Goal: Task Accomplishment & Management: Manage account settings

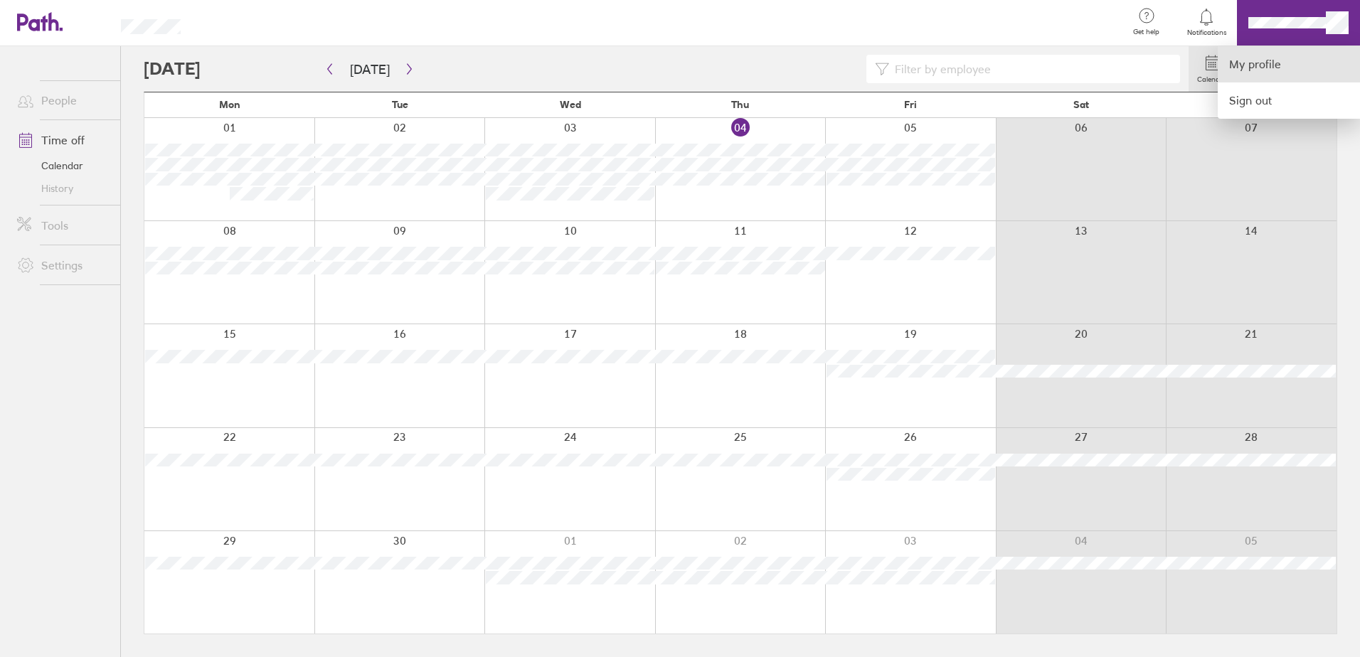
click at [1267, 63] on link "My profile" at bounding box center [1289, 64] width 142 height 36
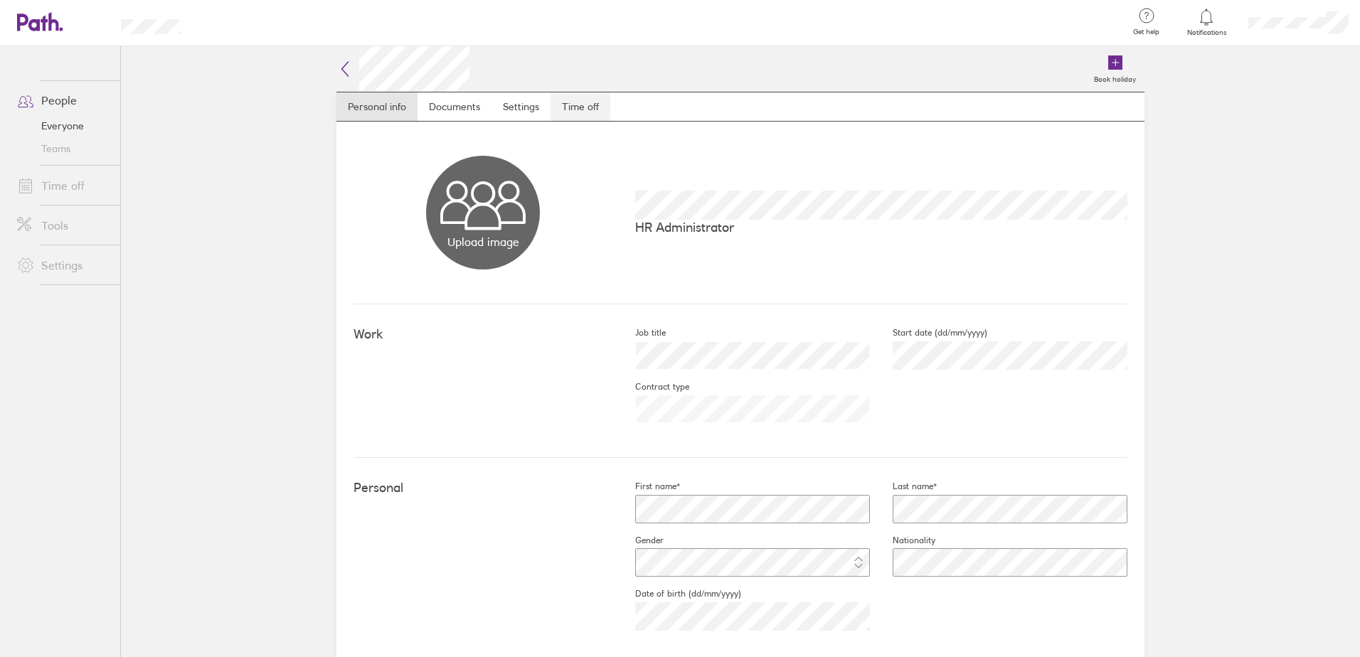
click at [586, 110] on link "Time off" at bounding box center [581, 106] width 60 height 28
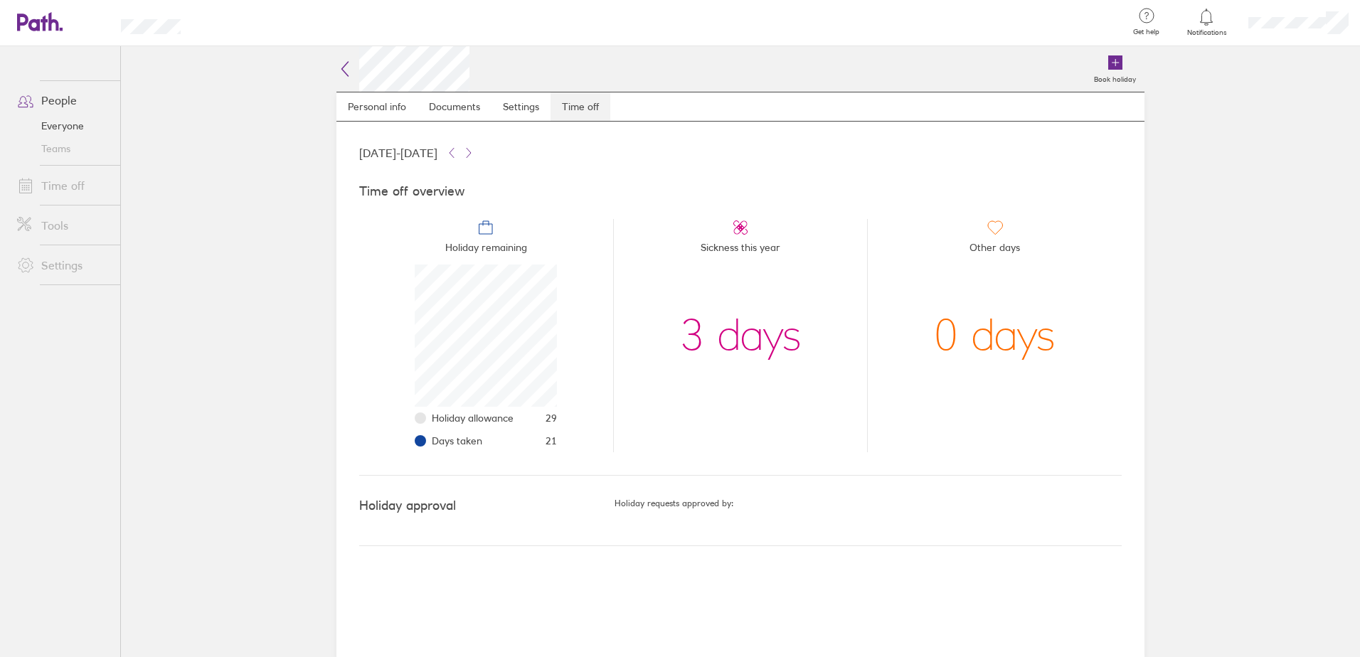
scroll to position [142, 142]
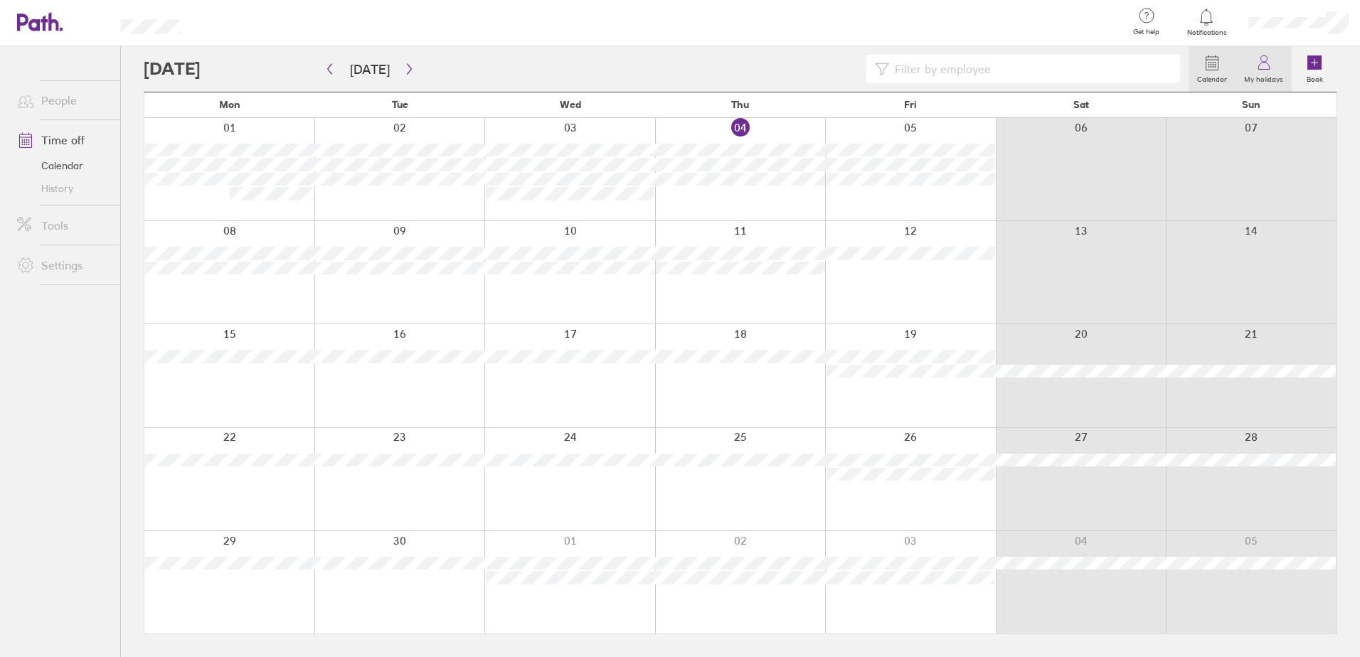
click at [1270, 61] on icon at bounding box center [1264, 62] width 17 height 17
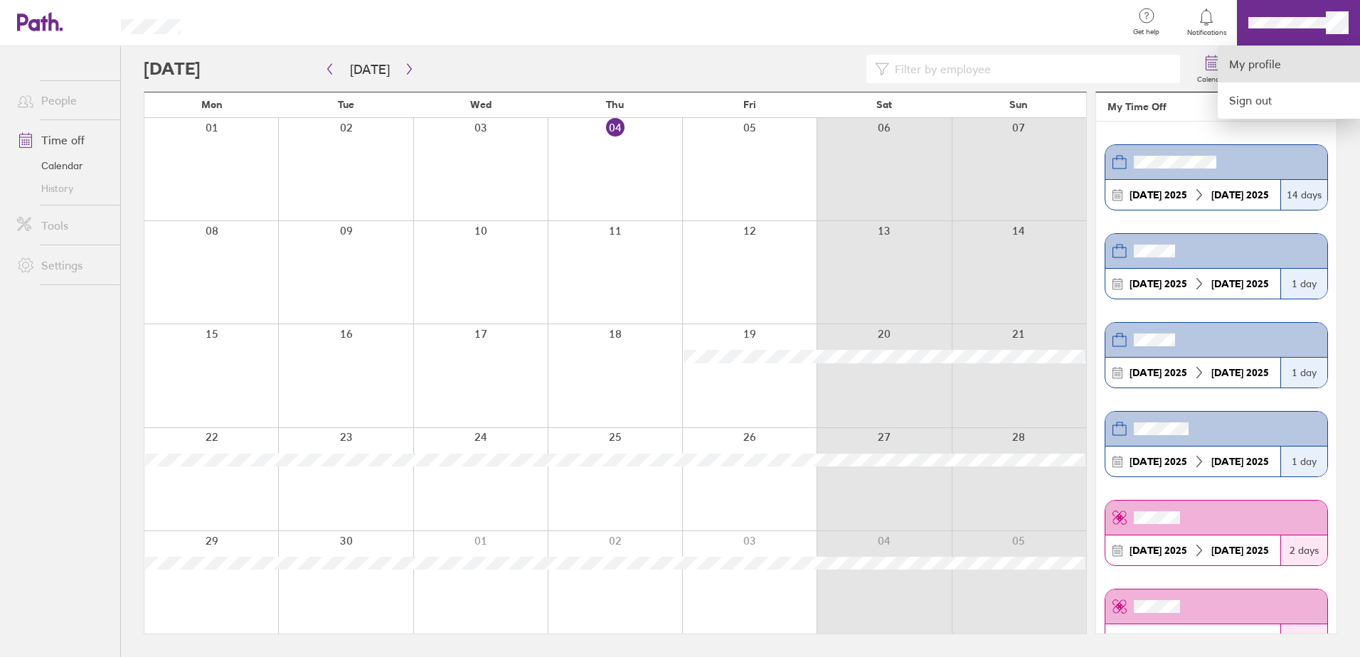
click at [1238, 63] on link "My profile" at bounding box center [1289, 64] width 142 height 36
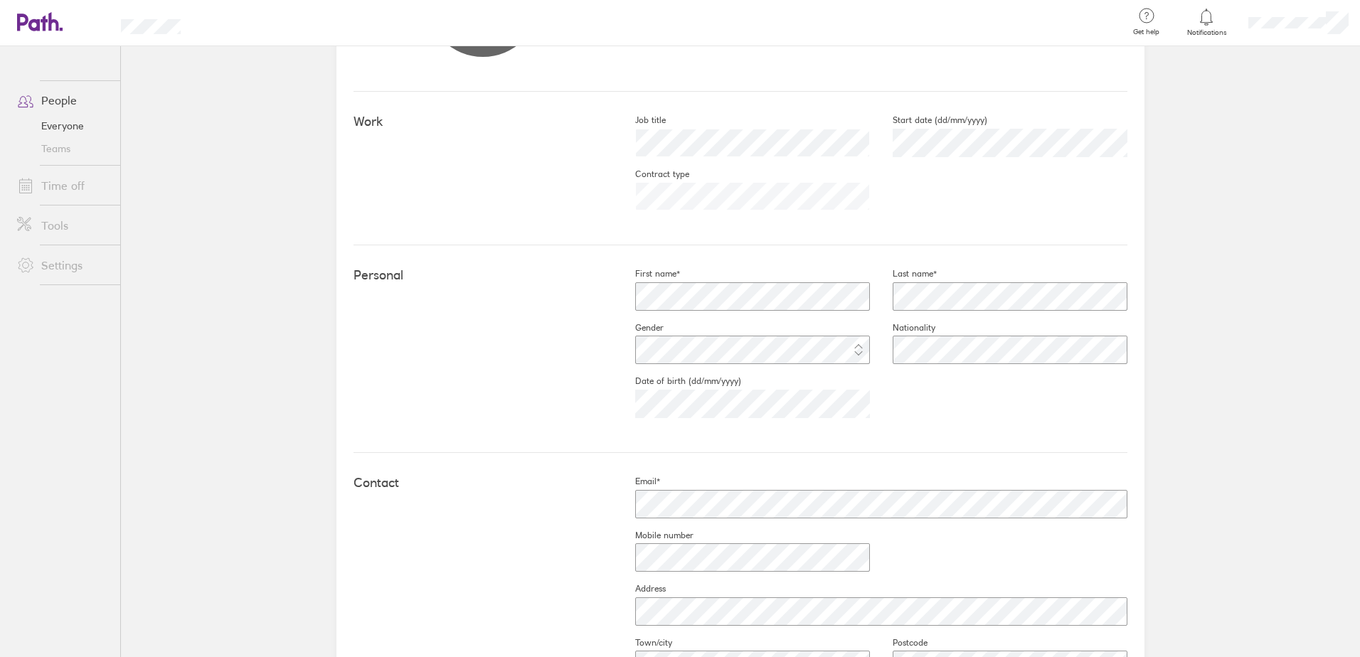
scroll to position [213, 0]
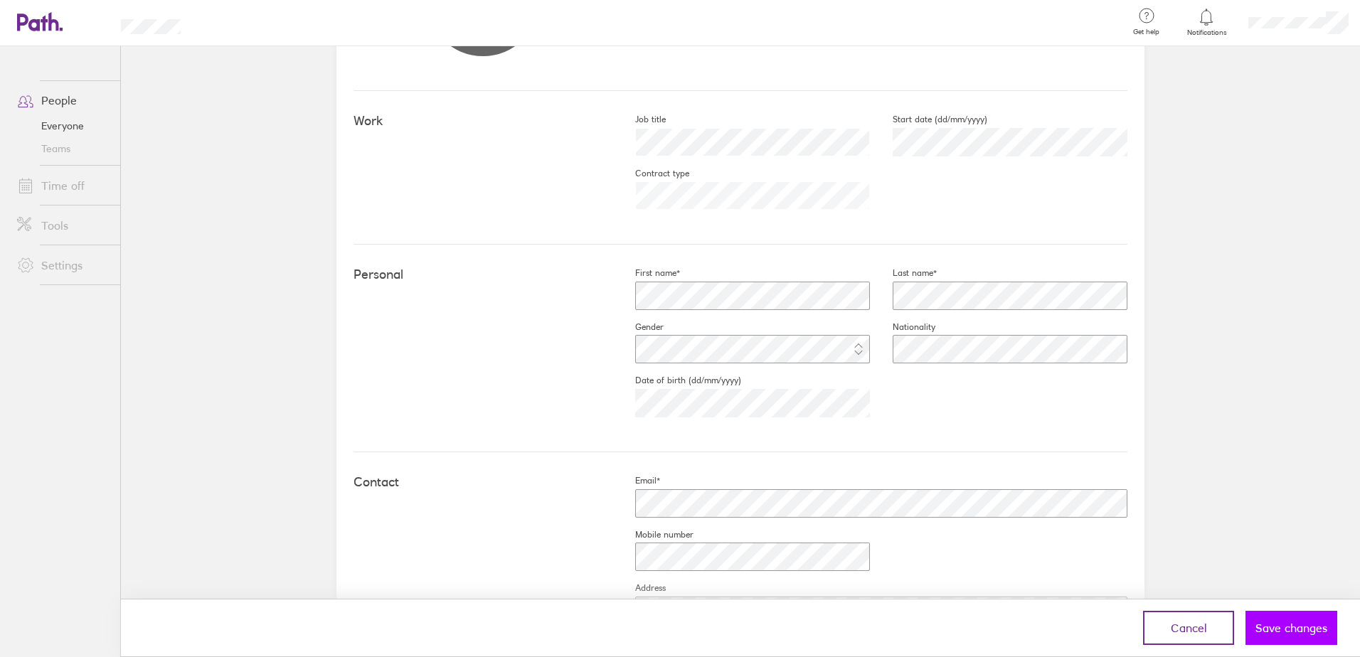
click at [1309, 637] on button "Save changes" at bounding box center [1292, 628] width 92 height 34
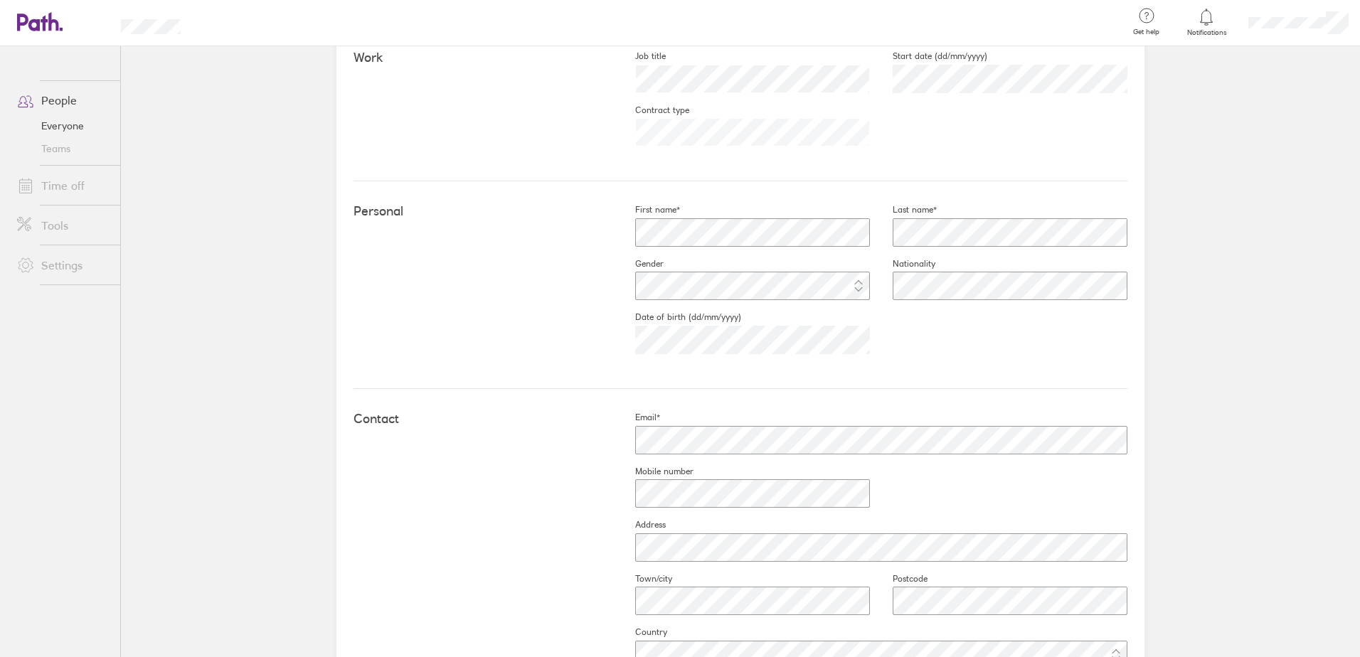
scroll to position [285, 0]
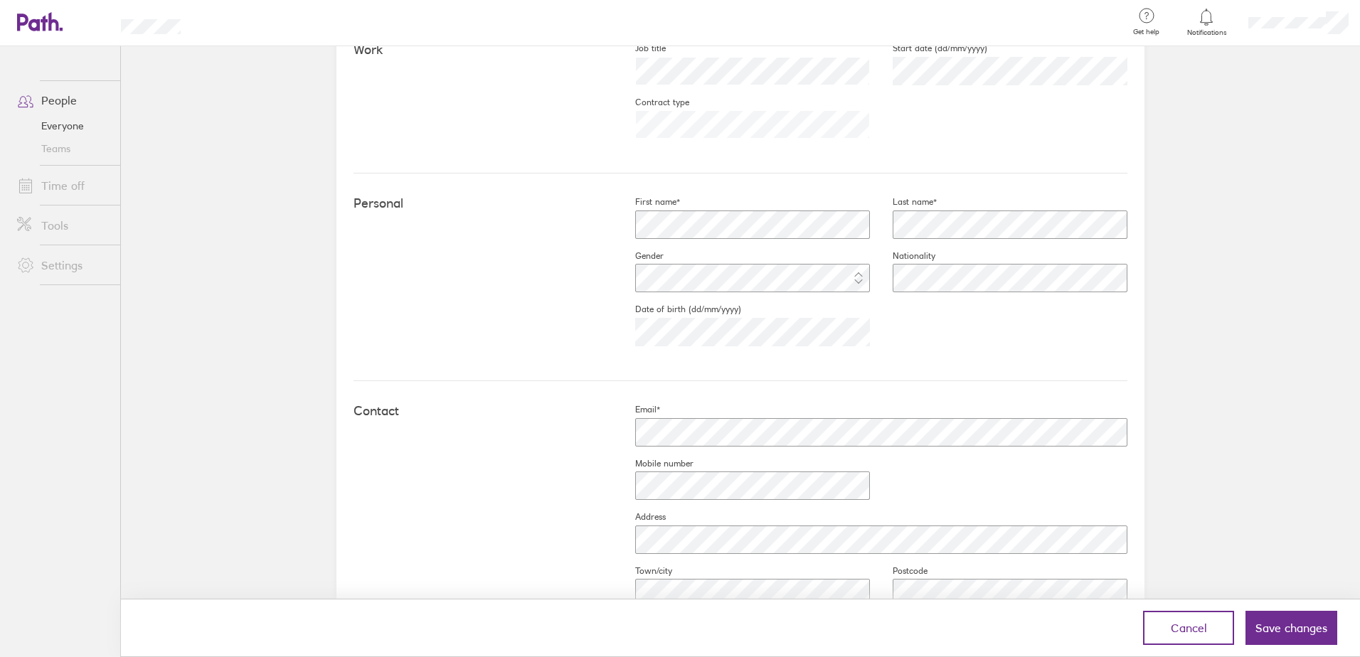
click at [993, 329] on div "First name* Last name* Gender Nationality Date of birth (dd/mm/yyyy) [DEMOGRAPH…" at bounding box center [870, 277] width 515 height 162
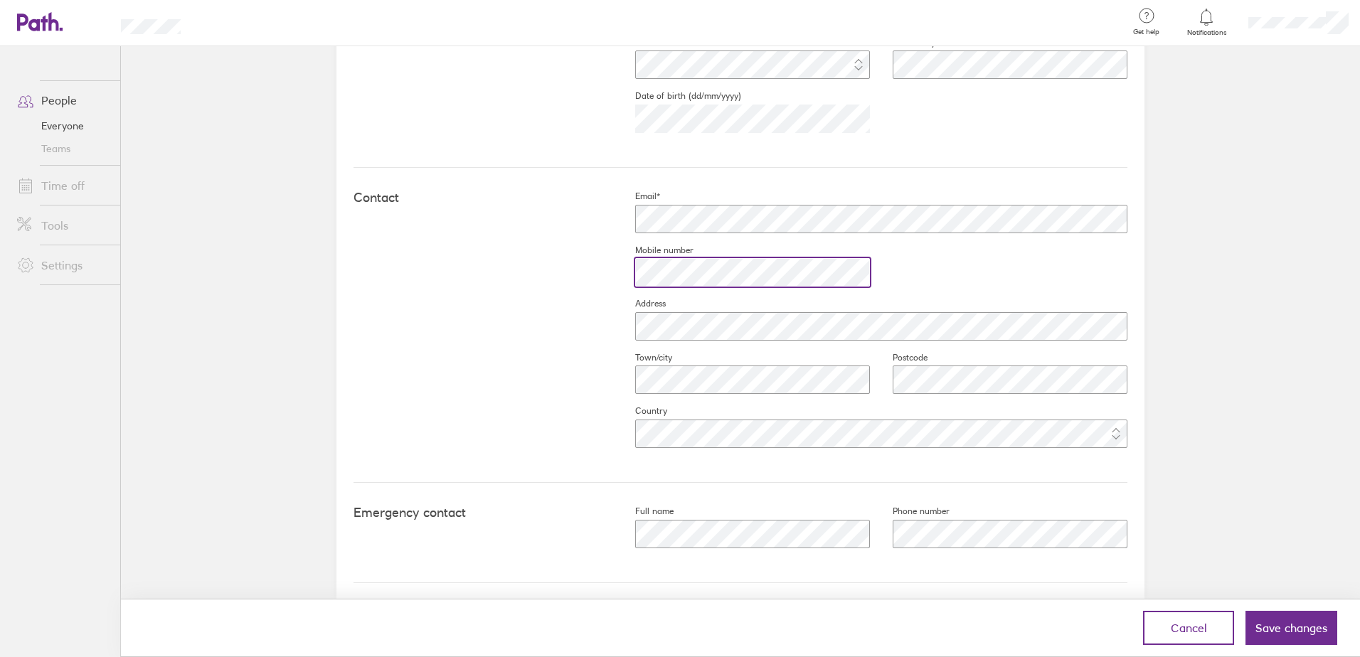
scroll to position [509, 0]
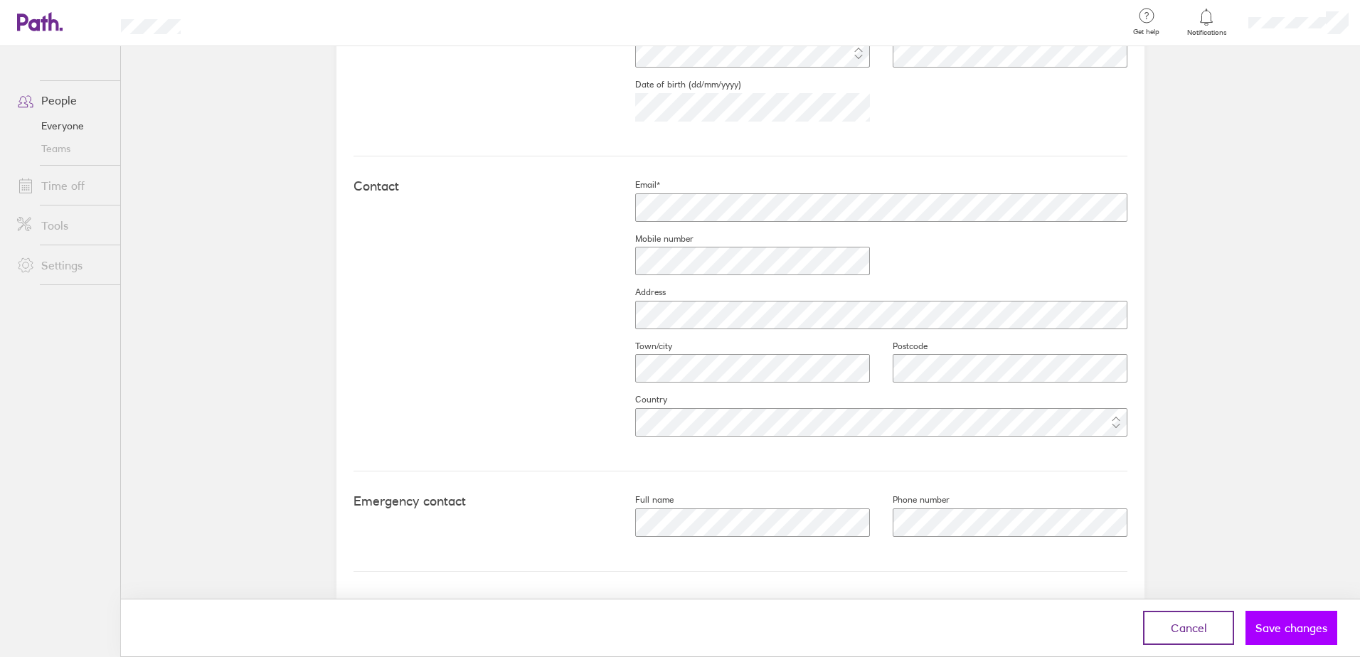
click at [1315, 630] on span "Save changes" at bounding box center [1292, 628] width 72 height 13
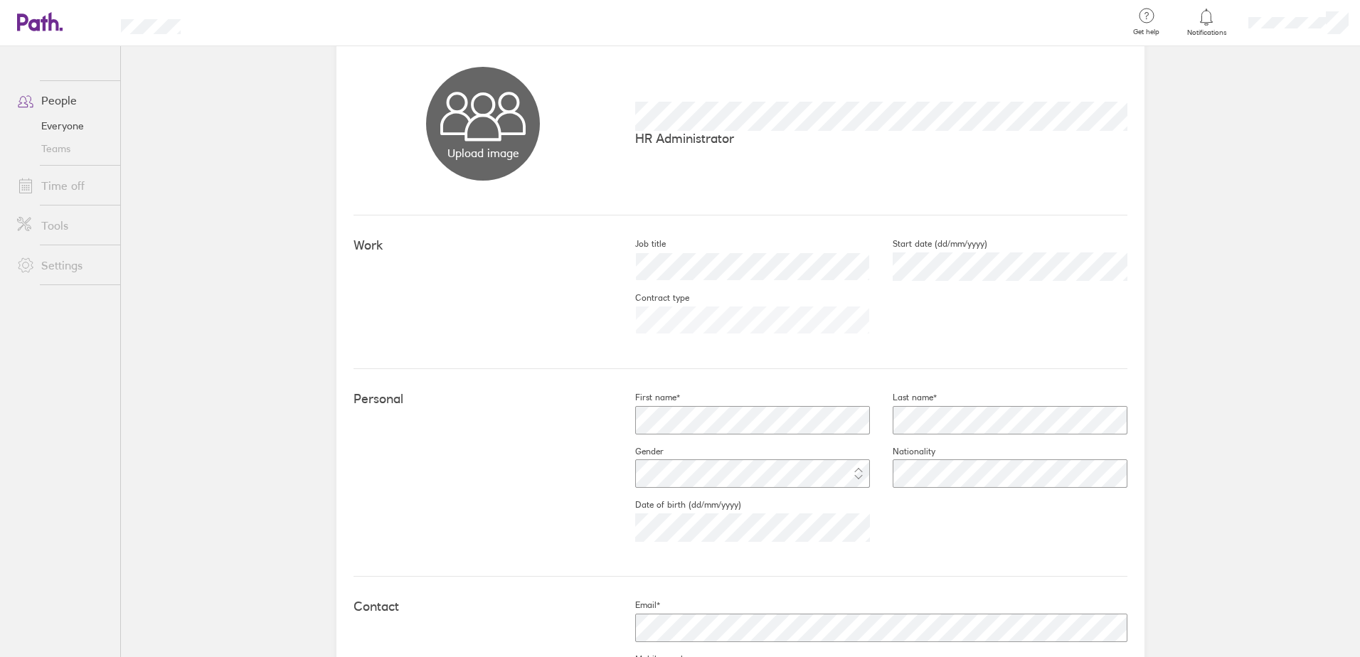
scroll to position [83, 0]
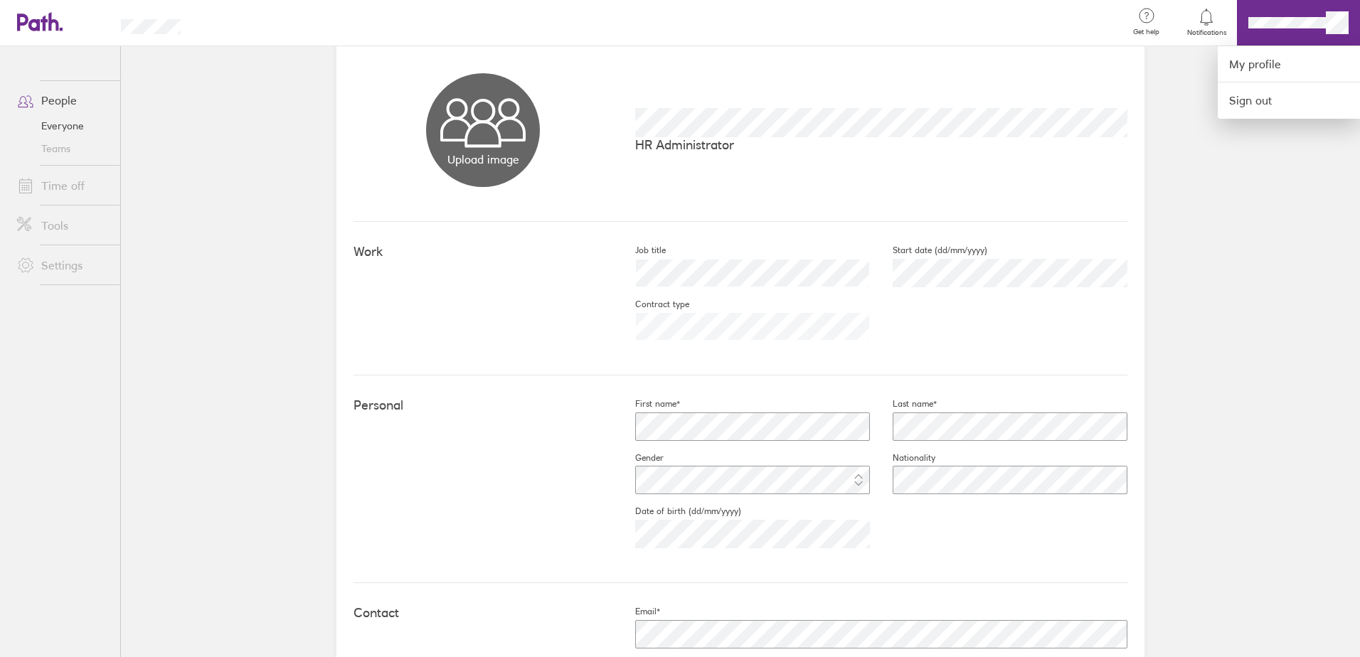
click at [250, 185] on div at bounding box center [680, 328] width 1360 height 657
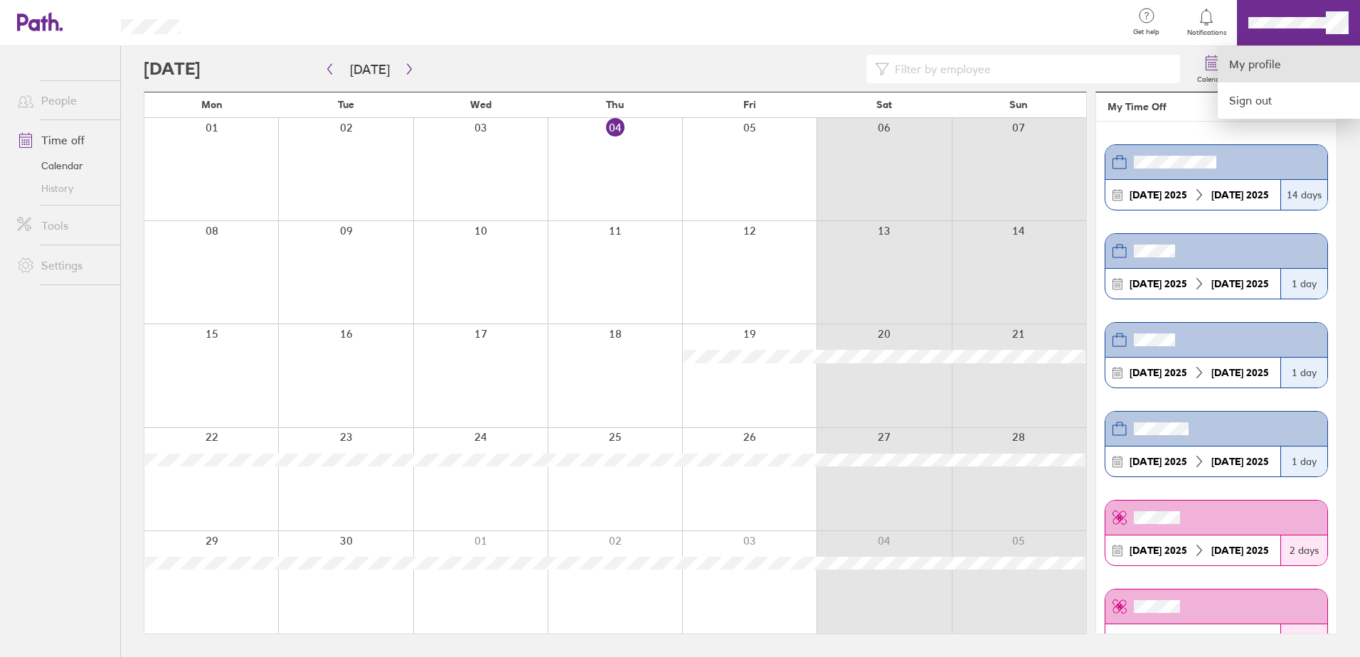
click at [1275, 62] on link "My profile" at bounding box center [1289, 64] width 142 height 36
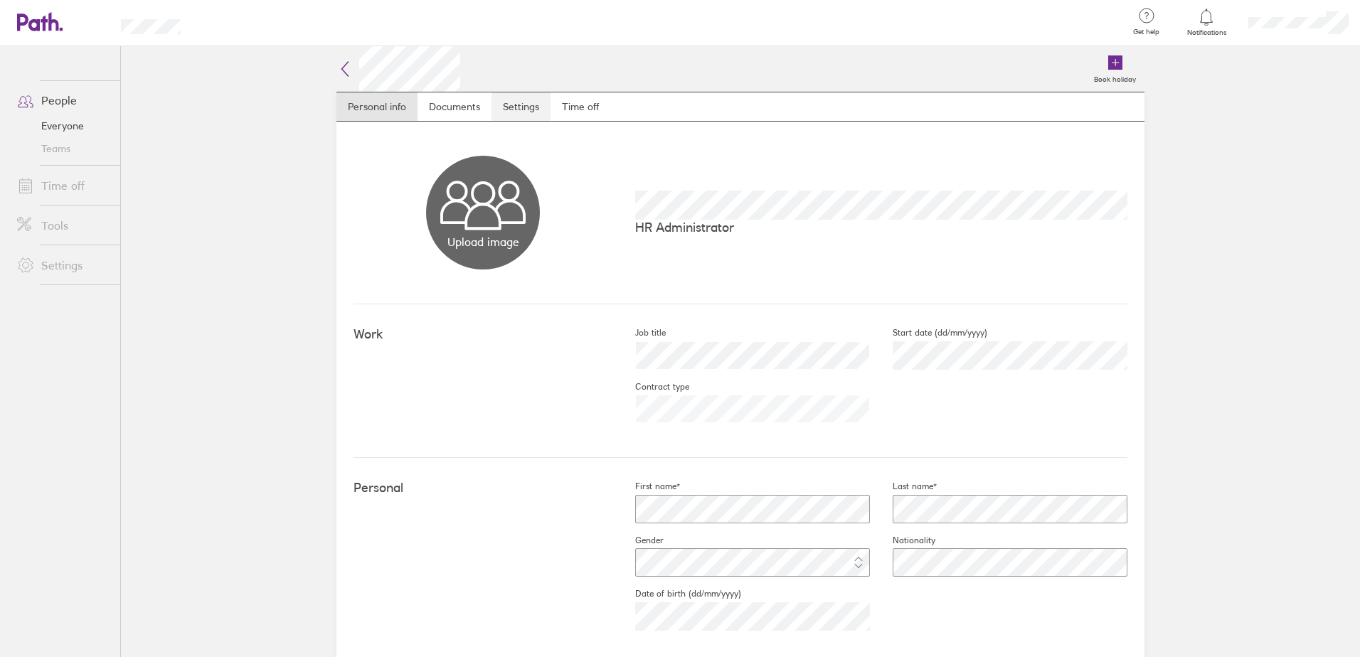
click at [512, 108] on link "Settings" at bounding box center [521, 106] width 59 height 28
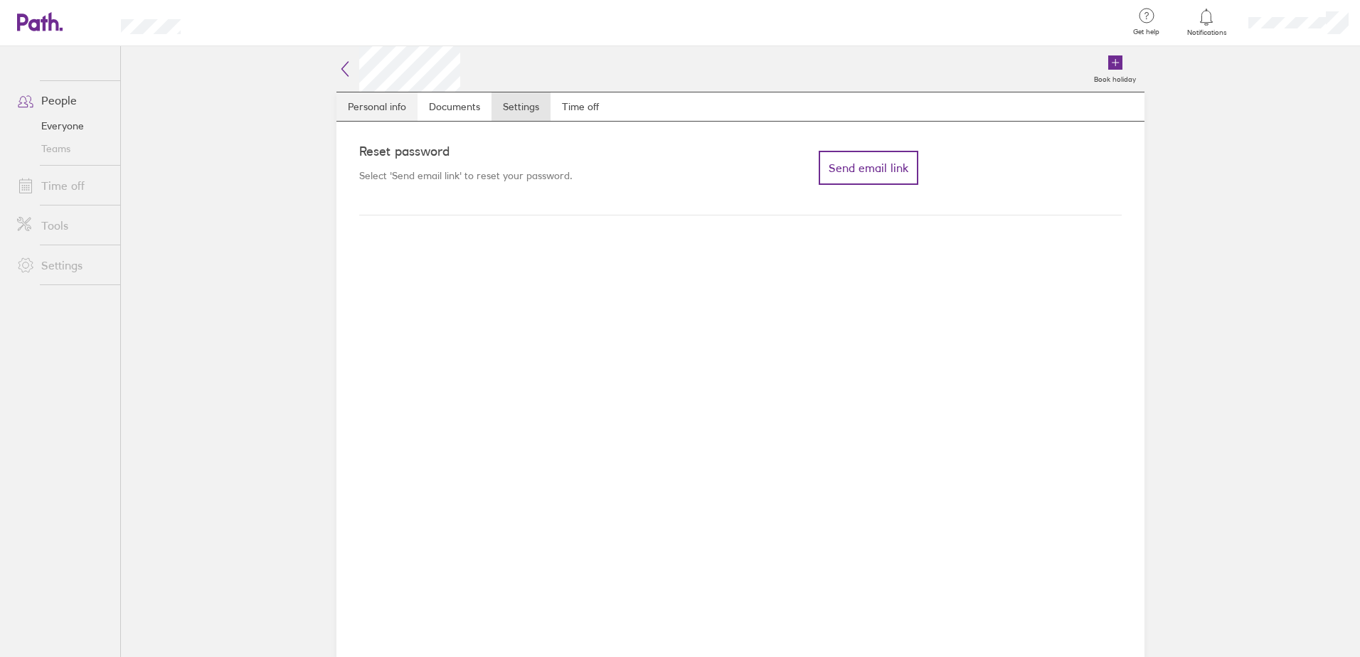
click at [366, 109] on link "Personal info" at bounding box center [377, 106] width 81 height 28
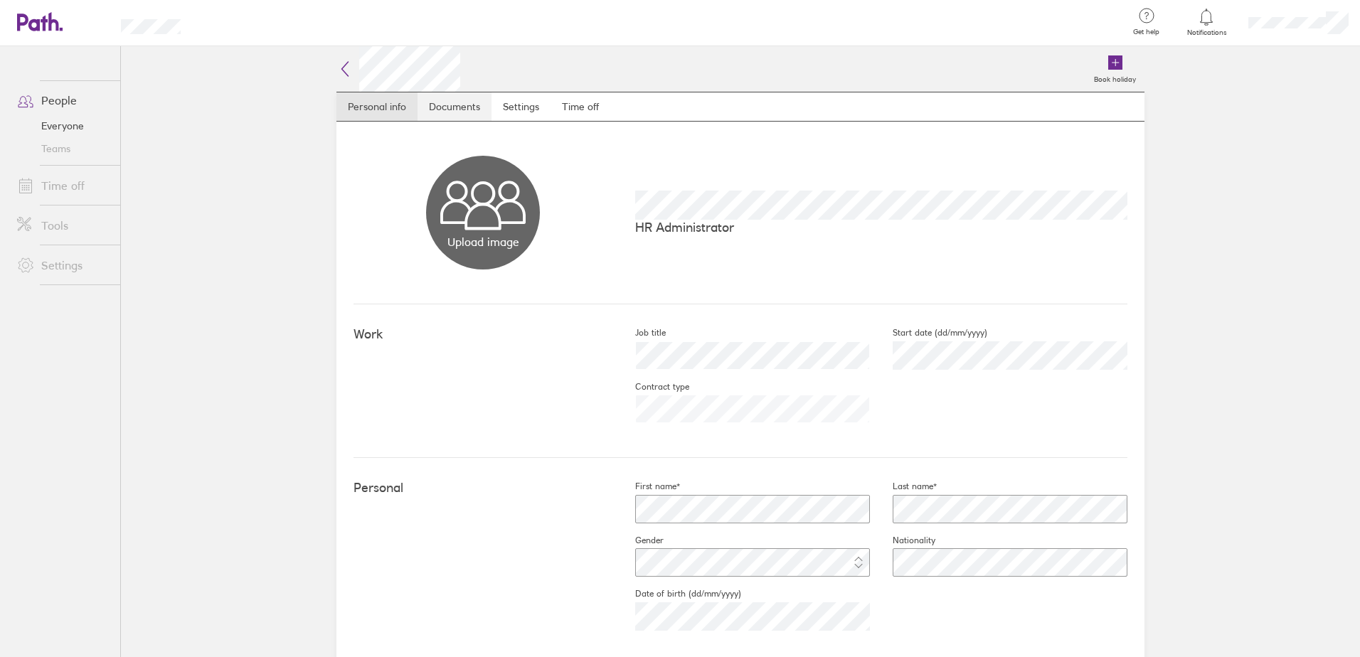
click at [446, 108] on link "Documents" at bounding box center [455, 106] width 74 height 28
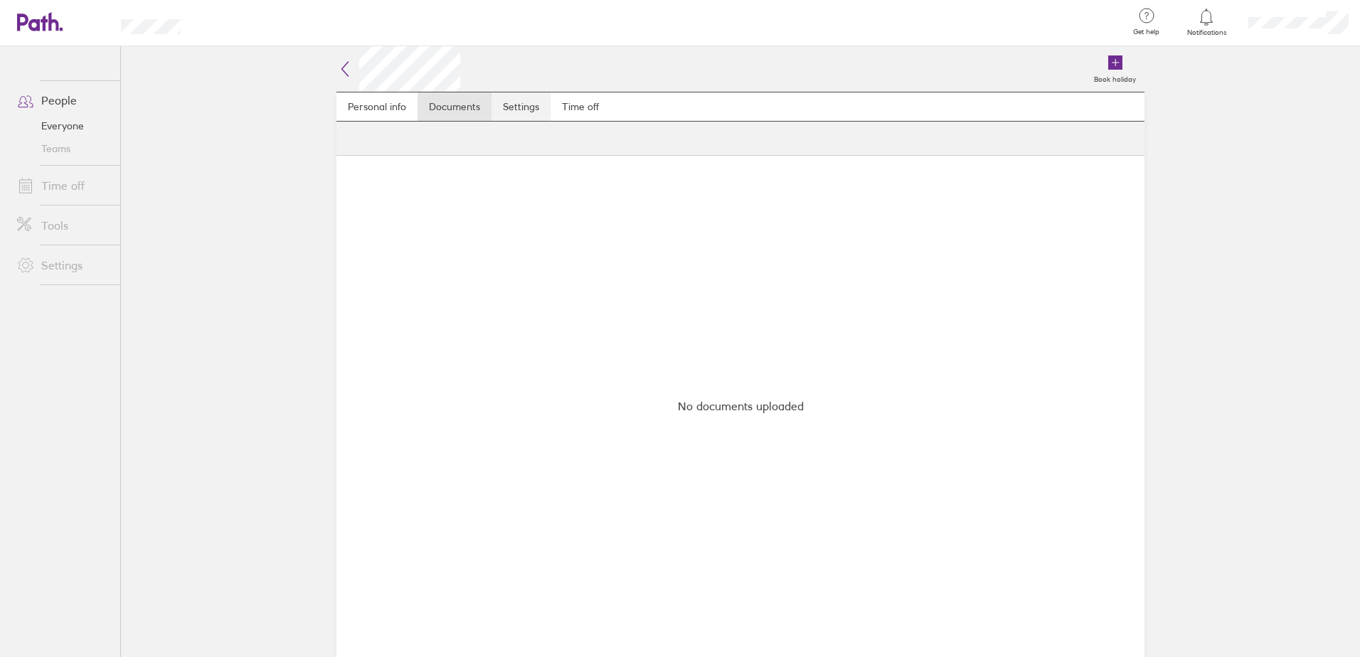
click at [537, 110] on link "Settings" at bounding box center [521, 106] width 59 height 28
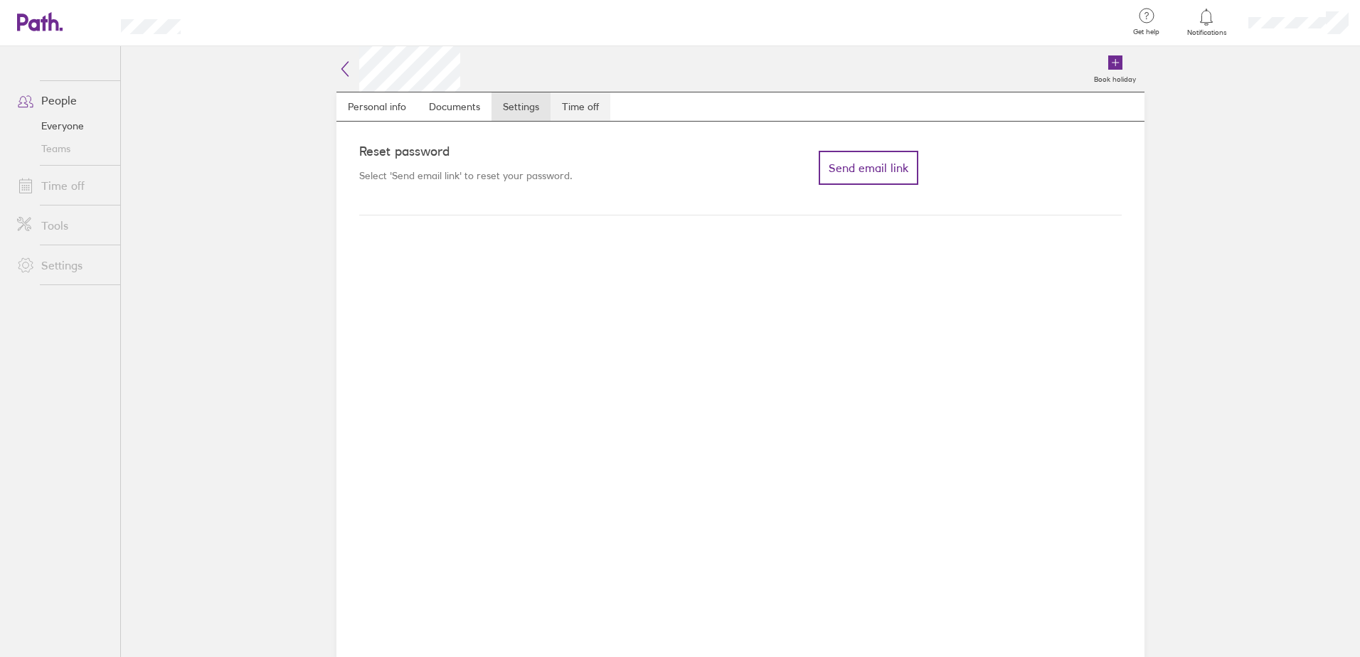
click at [589, 106] on link "Time off" at bounding box center [581, 106] width 60 height 28
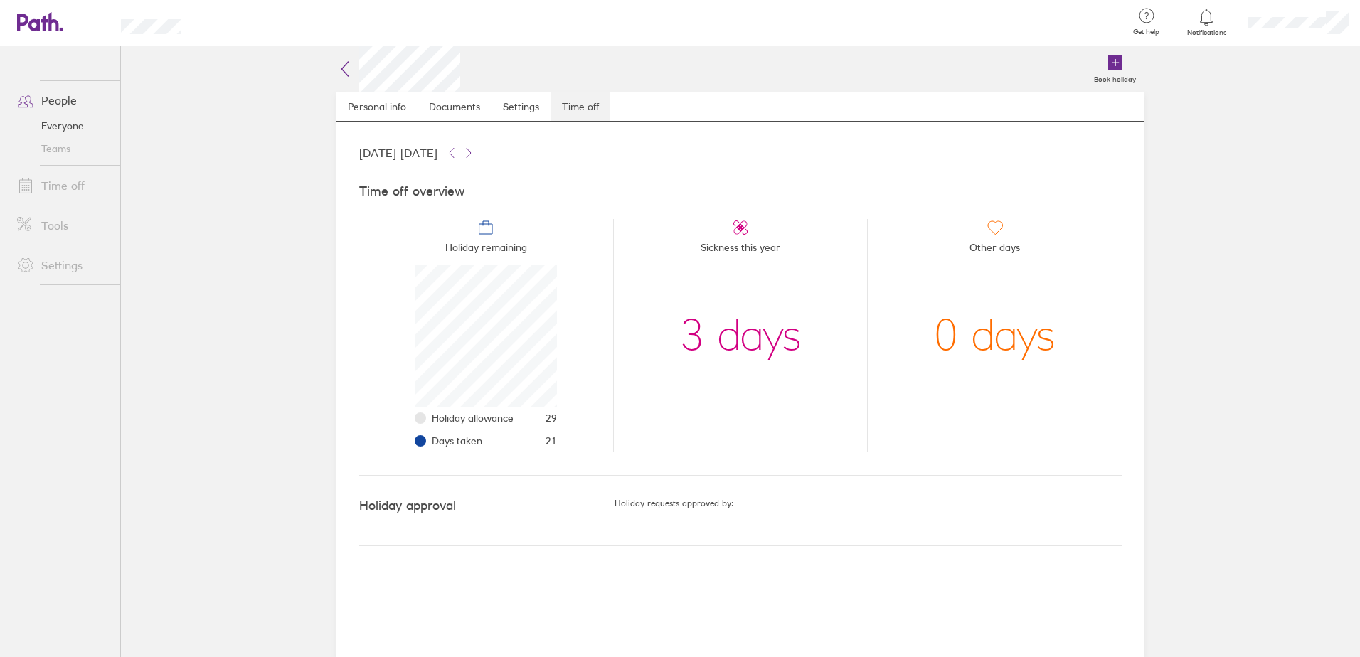
scroll to position [142, 142]
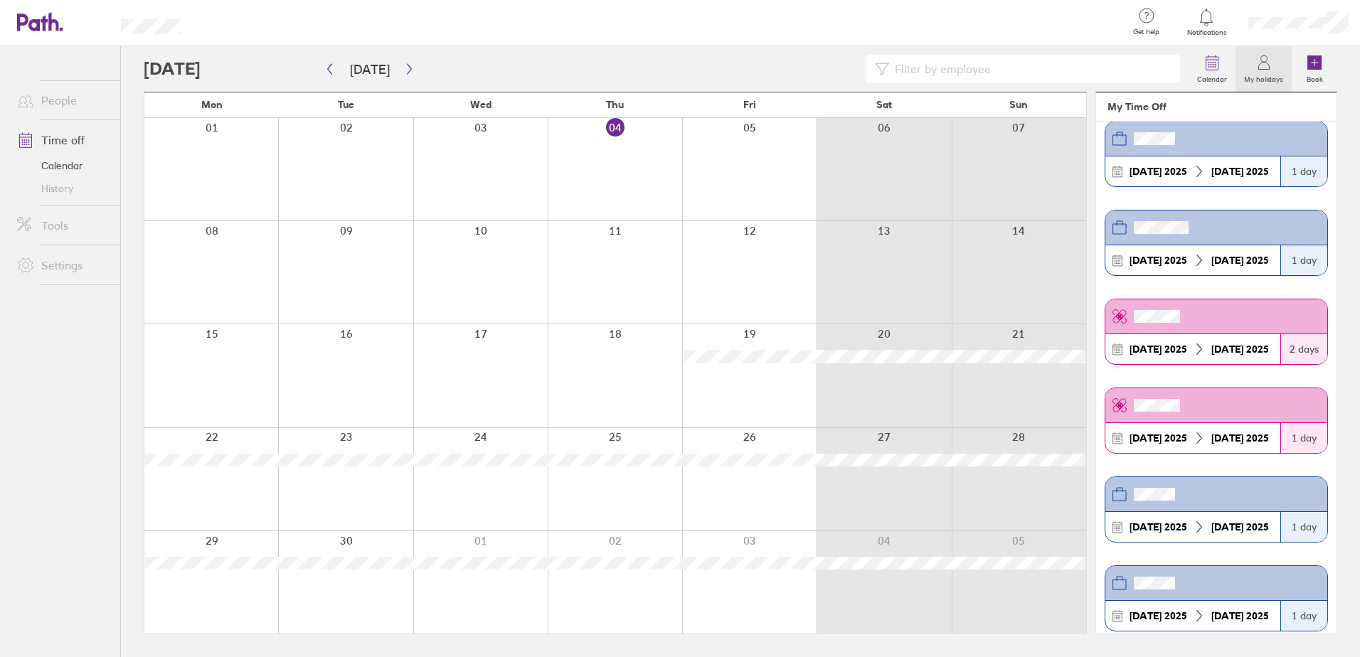
scroll to position [186, 0]
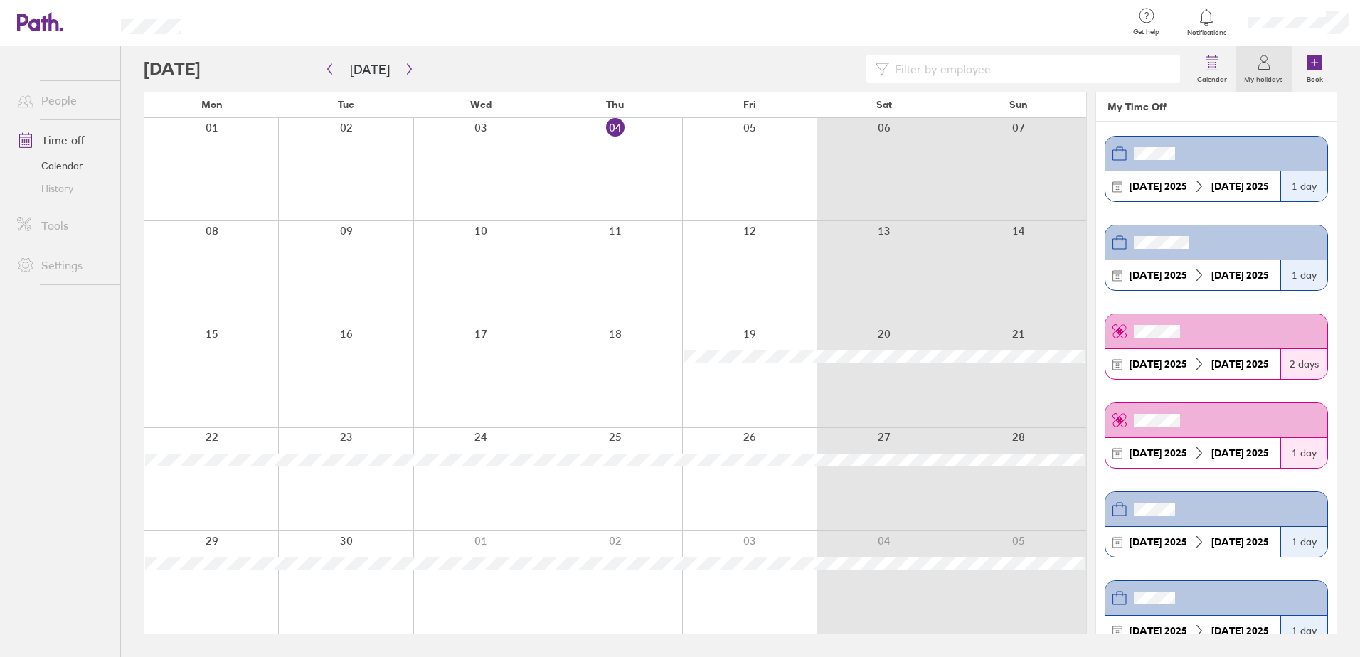
click at [1338, 213] on div "Calendar My holidays Book [DATE] [DATE] Mon Tue Wed Thu Fri Sat Sun 01 02 03 04…" at bounding box center [740, 351] width 1239 height 611
click at [620, 169] on div at bounding box center [615, 169] width 134 height 102
